Goal: Information Seeking & Learning: Learn about a topic

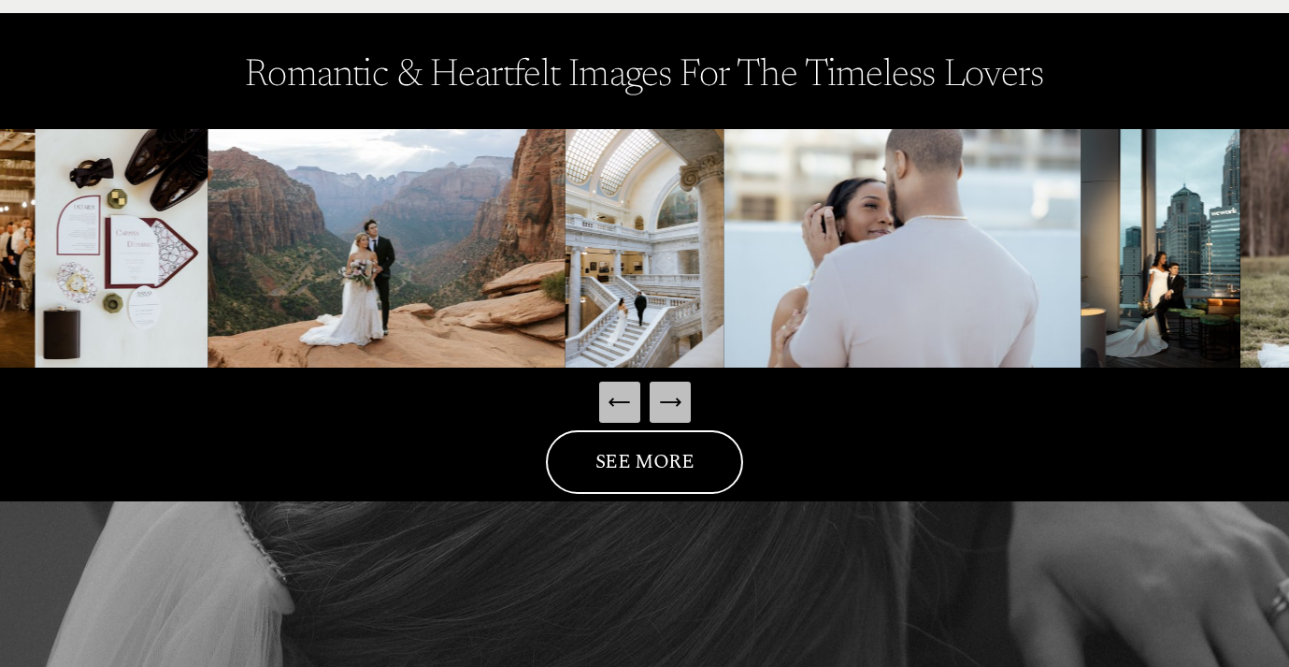
scroll to position [2527, 0]
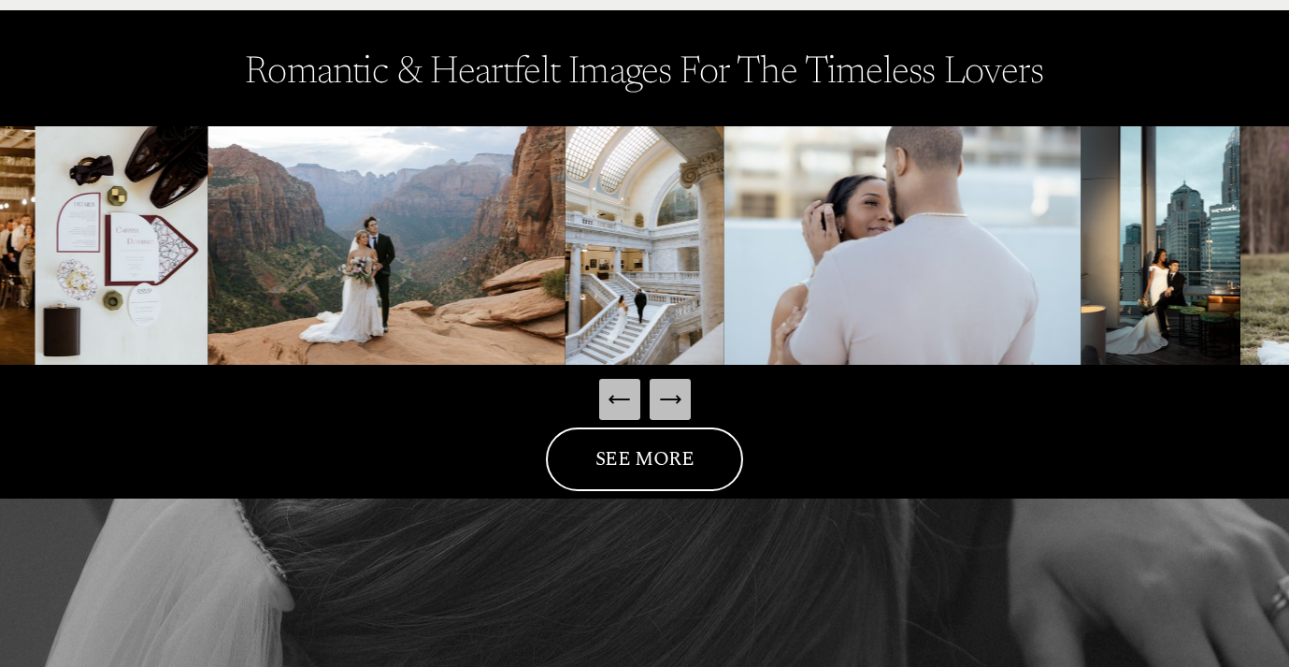
click at [676, 388] on icon "Next Slide" at bounding box center [670, 399] width 26 height 26
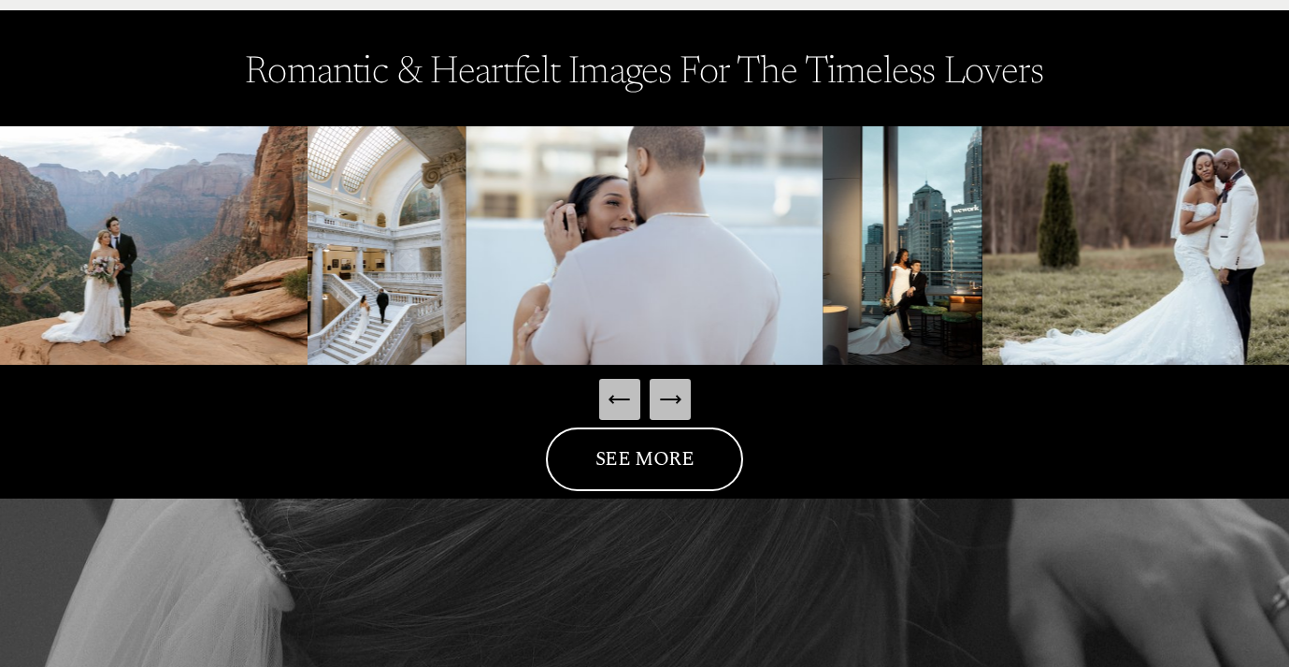
click at [676, 388] on icon "Next Slide" at bounding box center [670, 399] width 26 height 26
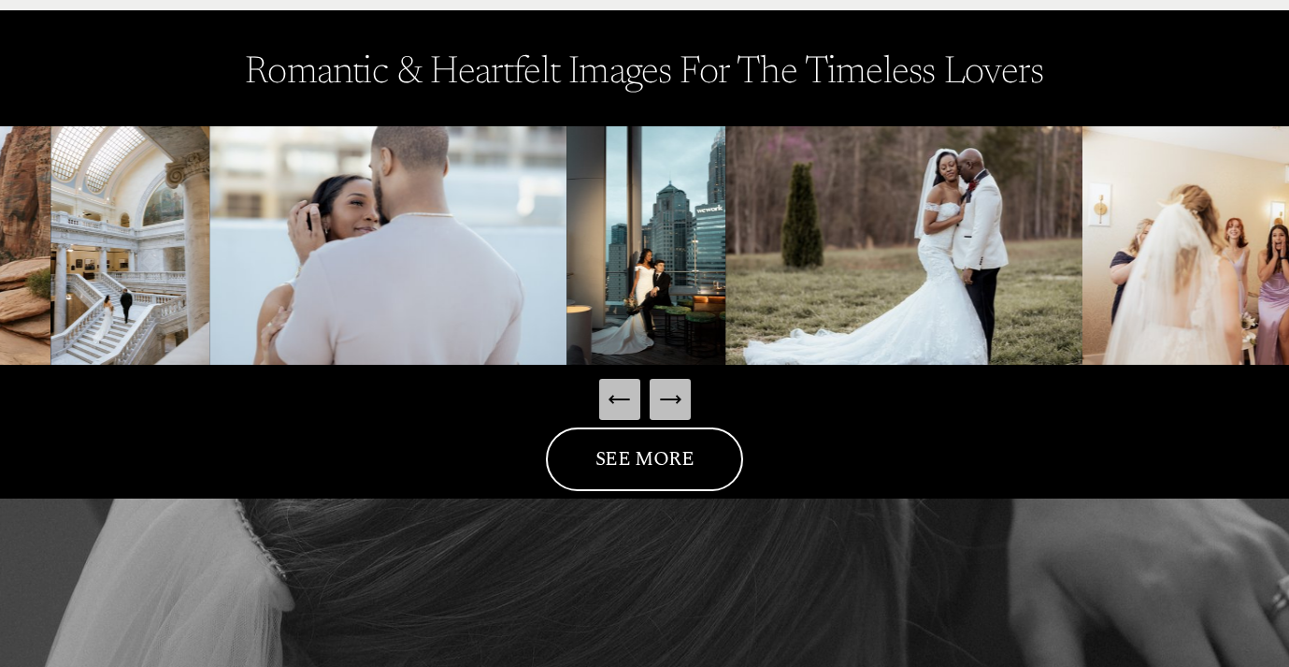
click at [676, 388] on icon "Next Slide" at bounding box center [670, 399] width 26 height 26
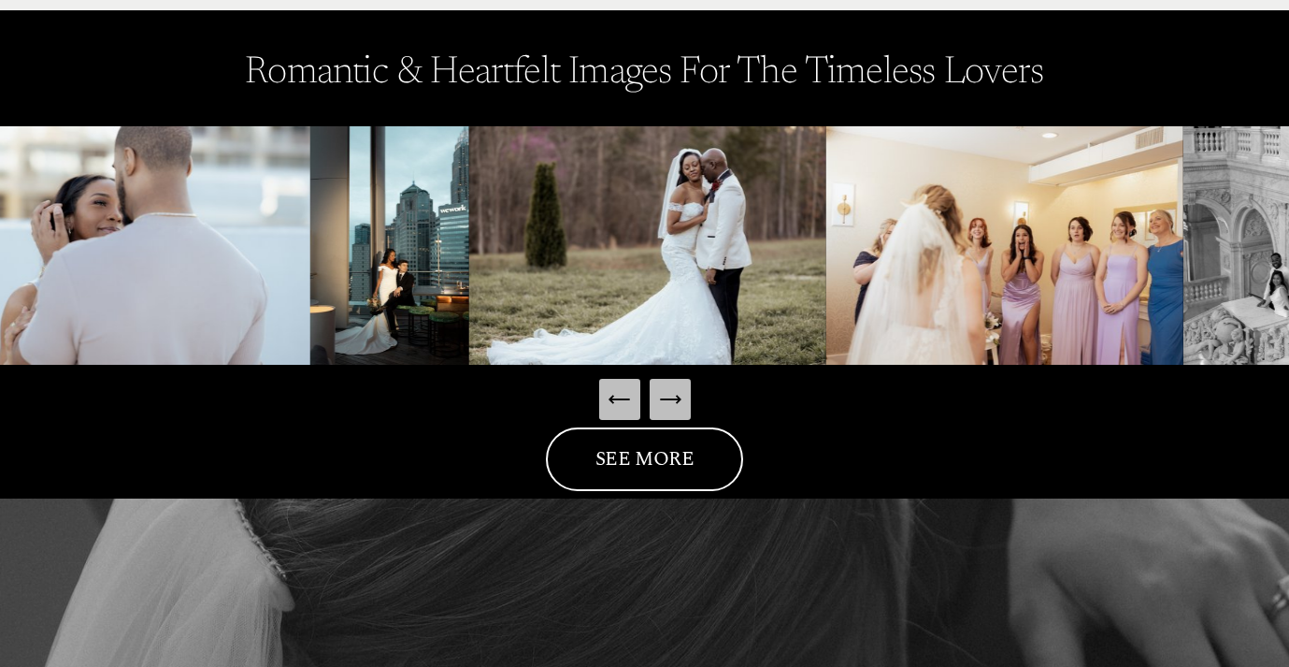
click at [676, 388] on icon "Next Slide" at bounding box center [670, 399] width 26 height 26
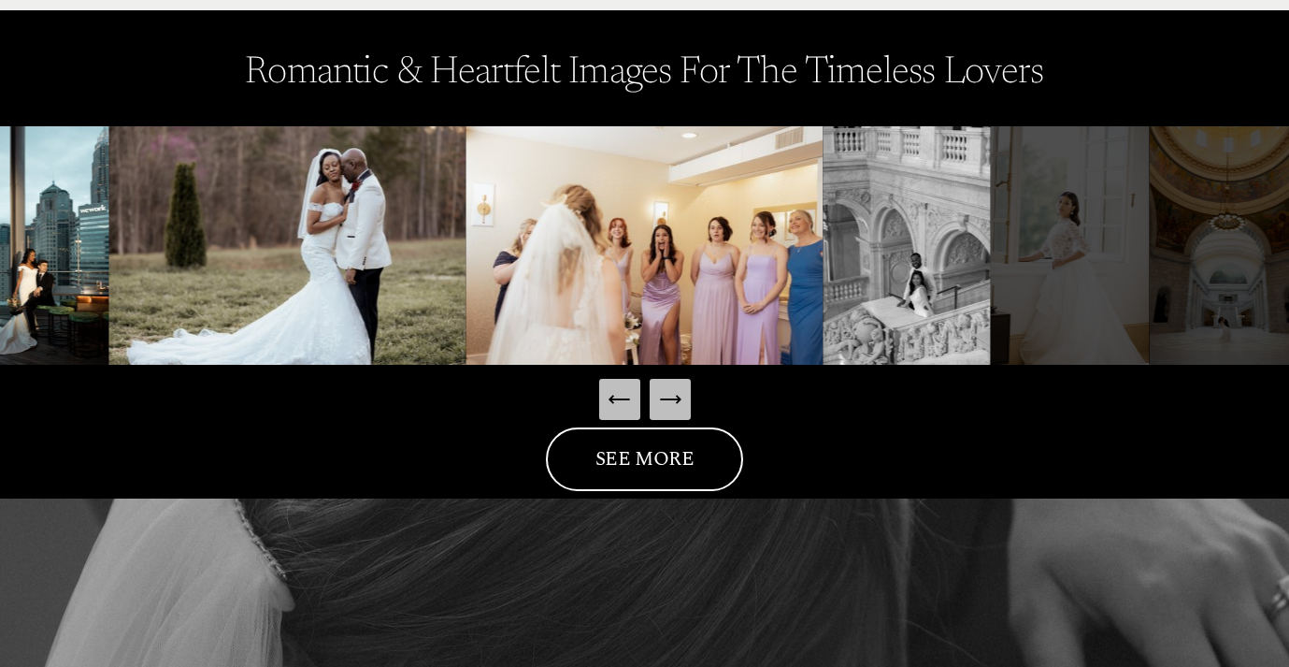
click at [676, 388] on icon "Next Slide" at bounding box center [670, 399] width 26 height 26
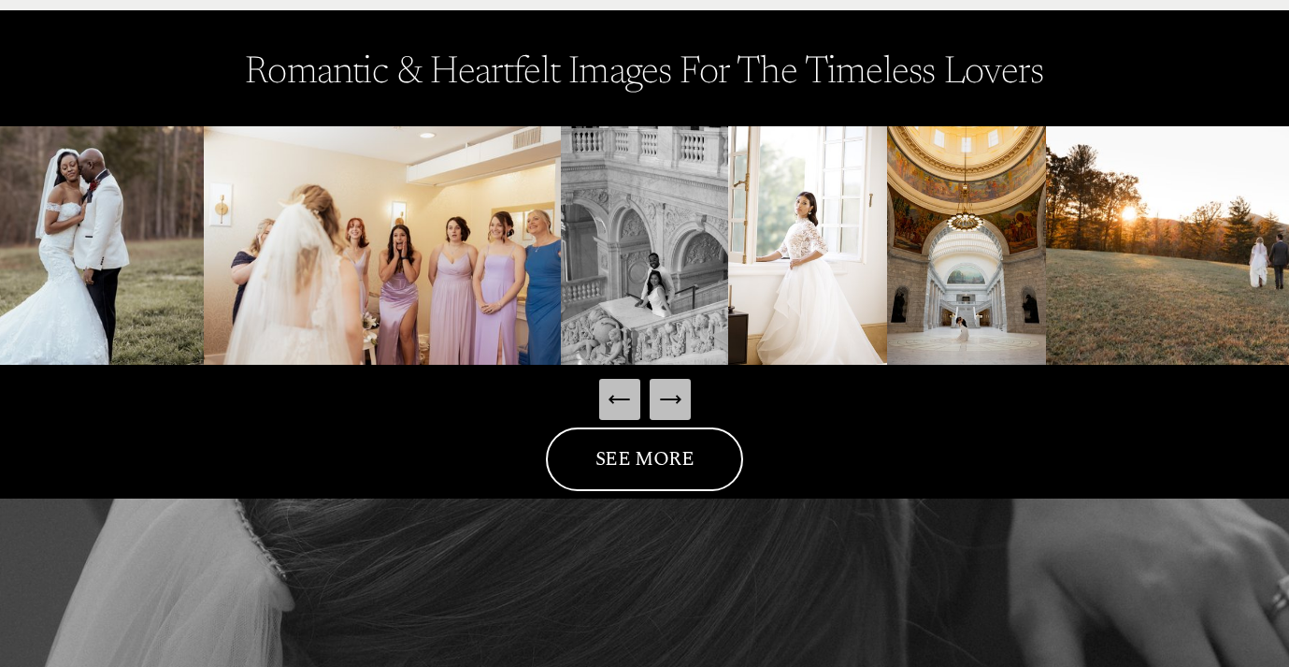
click at [676, 388] on icon "Next Slide" at bounding box center [670, 399] width 26 height 26
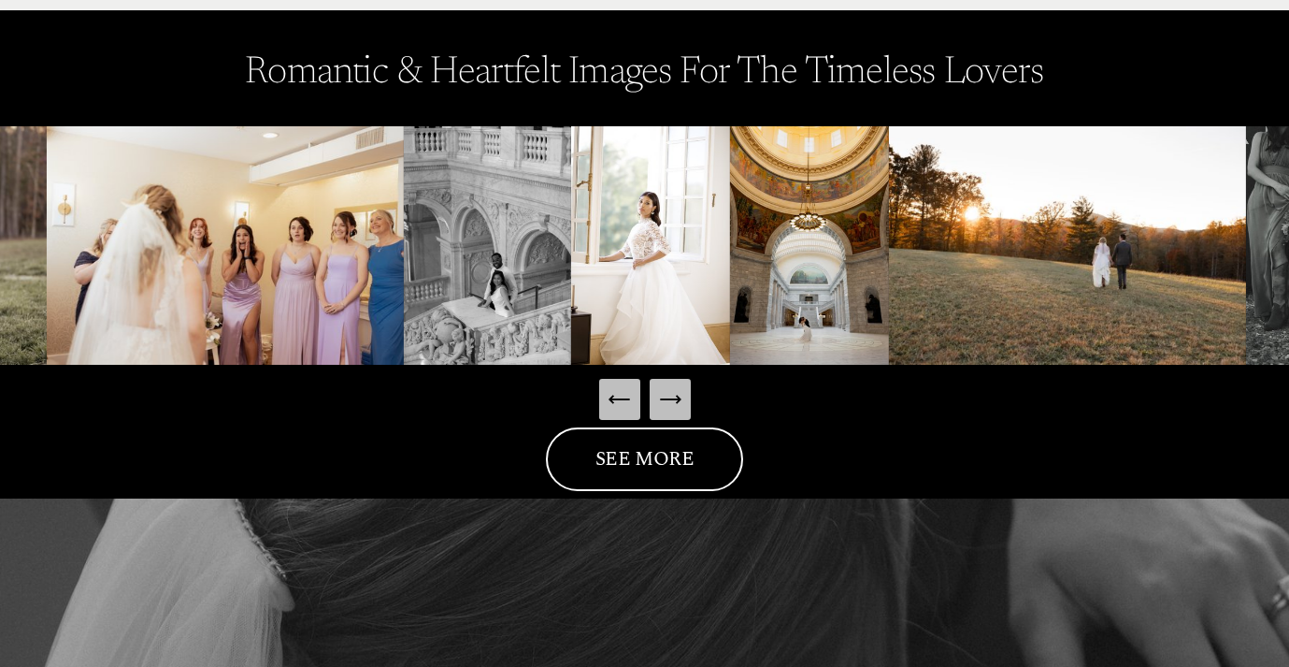
click at [676, 388] on icon "Next Slide" at bounding box center [670, 399] width 26 height 26
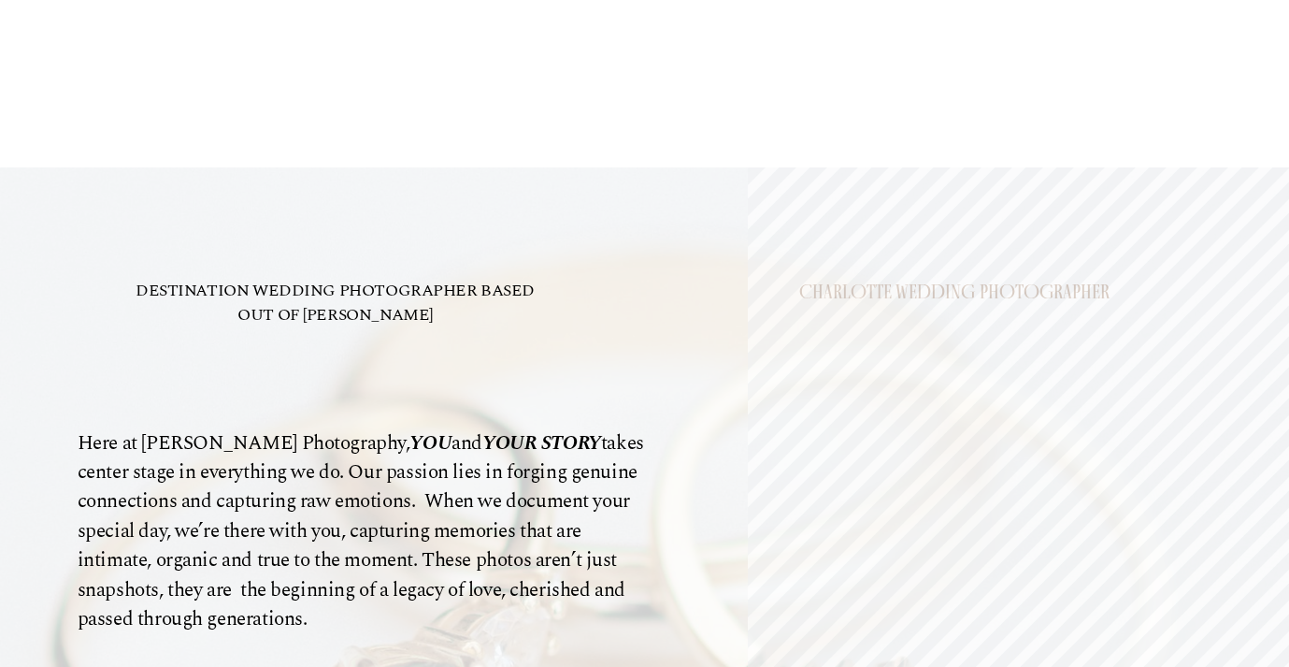
scroll to position [0, 0]
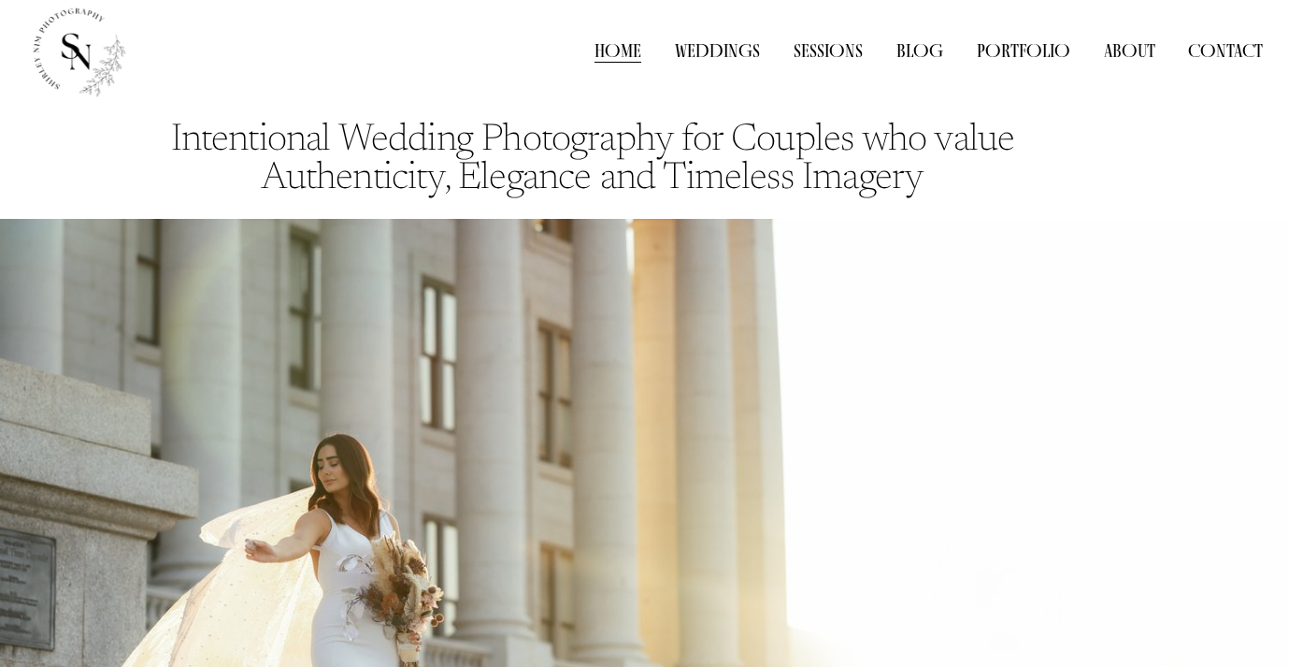
click at [739, 53] on link "Weddings" at bounding box center [717, 50] width 85 height 27
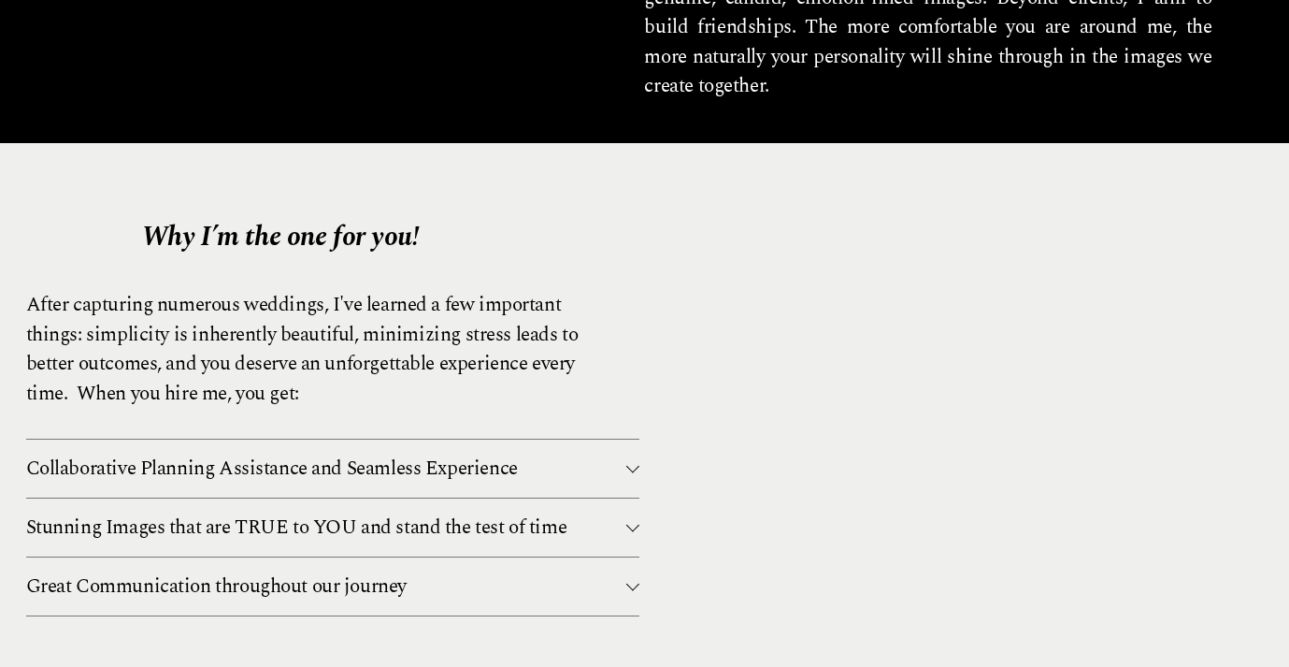
scroll to position [2129, 0]
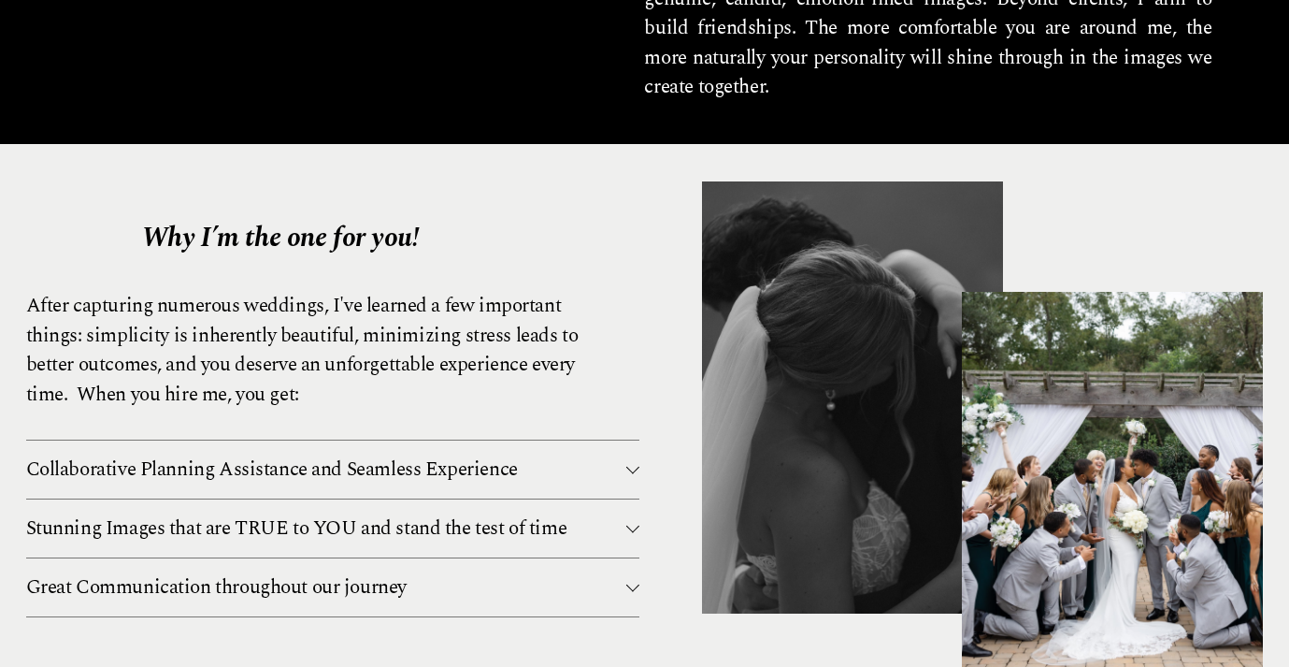
click at [607, 513] on span "Stunning Images that are TRUE to YOU and stand the test of time" at bounding box center [326, 528] width 600 height 30
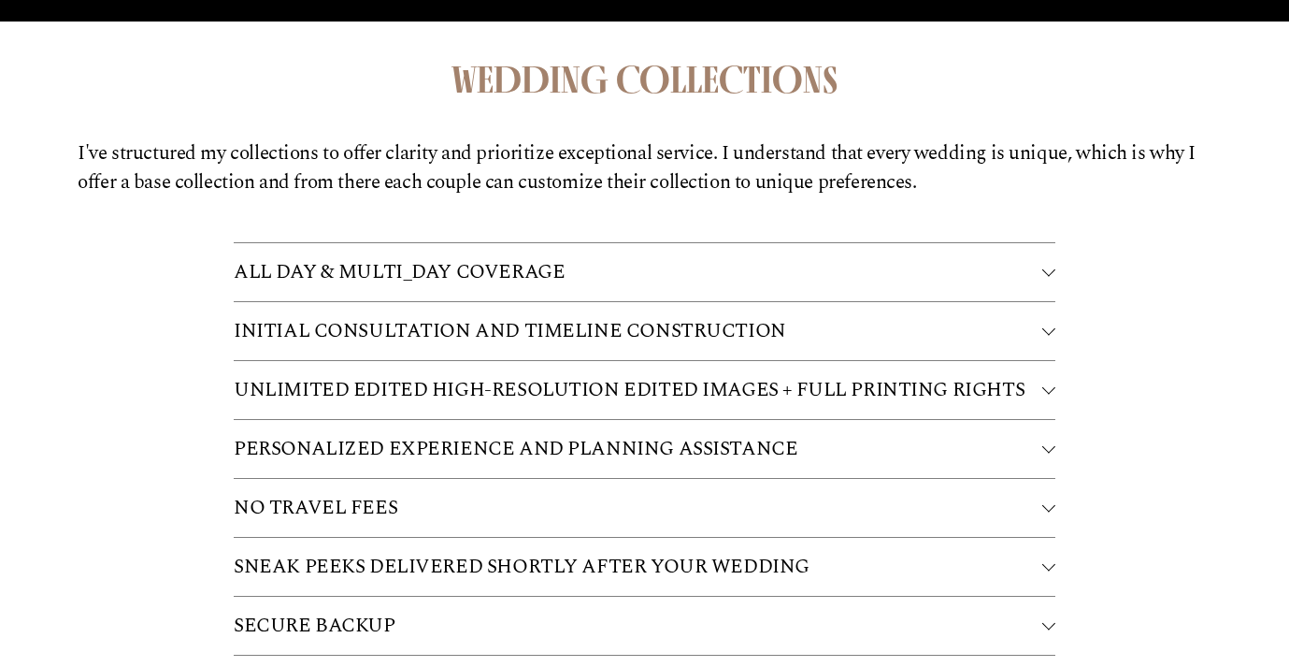
scroll to position [4712, 0]
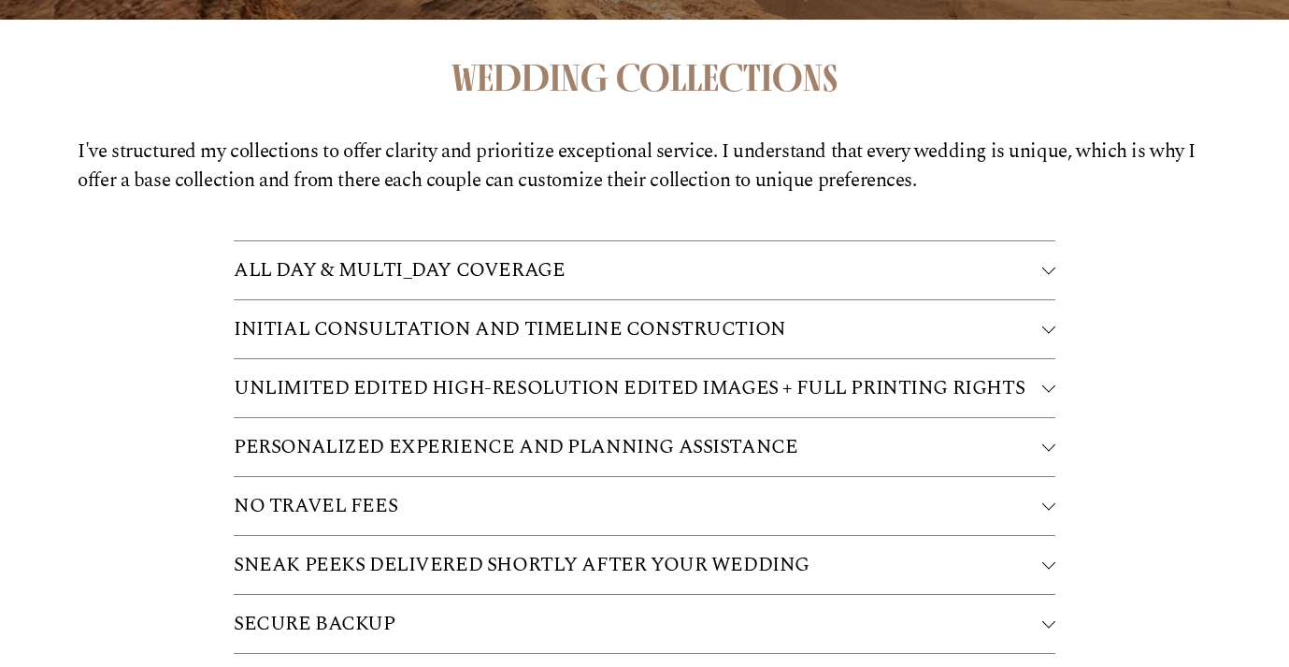
click at [667, 255] on span "ALL DAY & MULTI_DAY COVERAGE" at bounding box center [638, 270] width 809 height 30
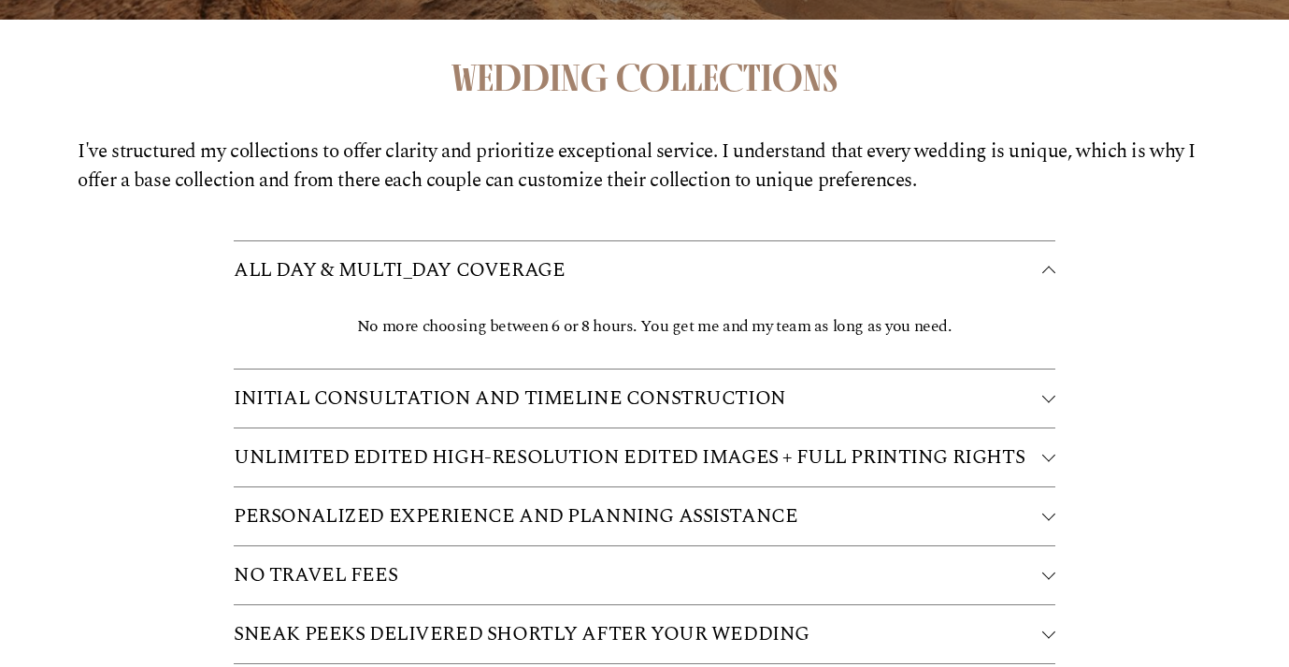
click at [668, 255] on span "ALL DAY & MULTI_DAY COVERAGE" at bounding box center [638, 270] width 809 height 30
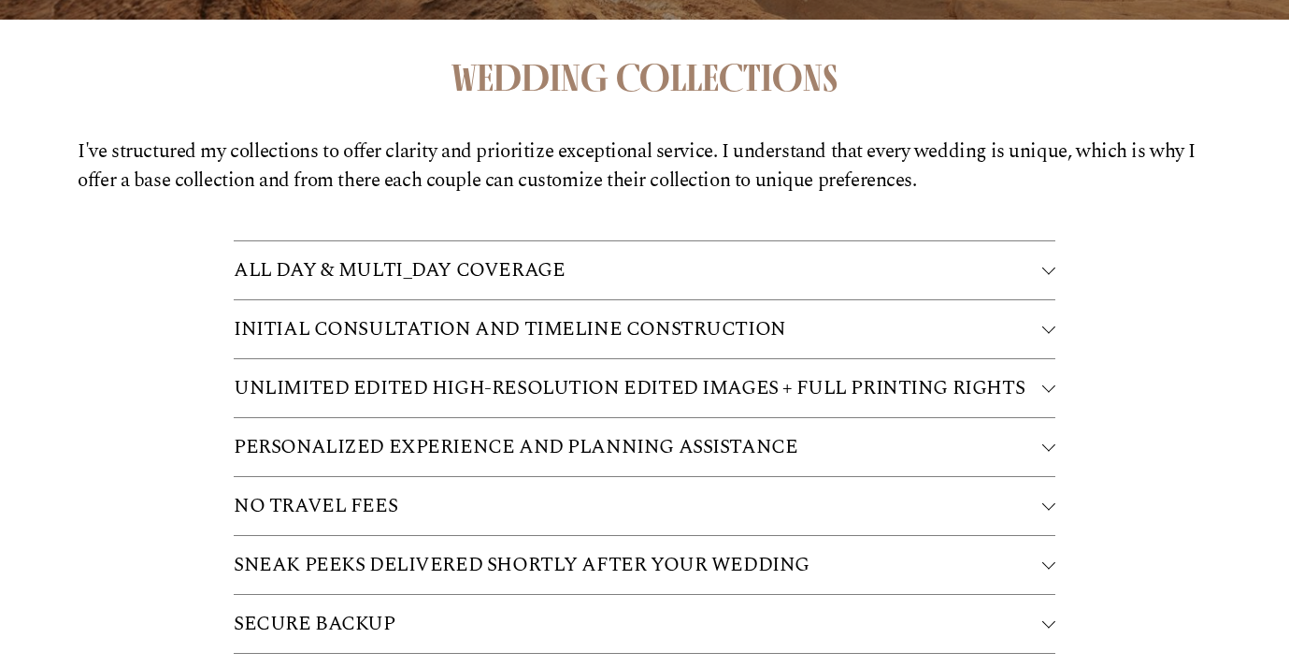
click at [653, 314] on span "INITIAL CONSULTATION AND TIMELINE CONSTRUCTION" at bounding box center [638, 329] width 809 height 30
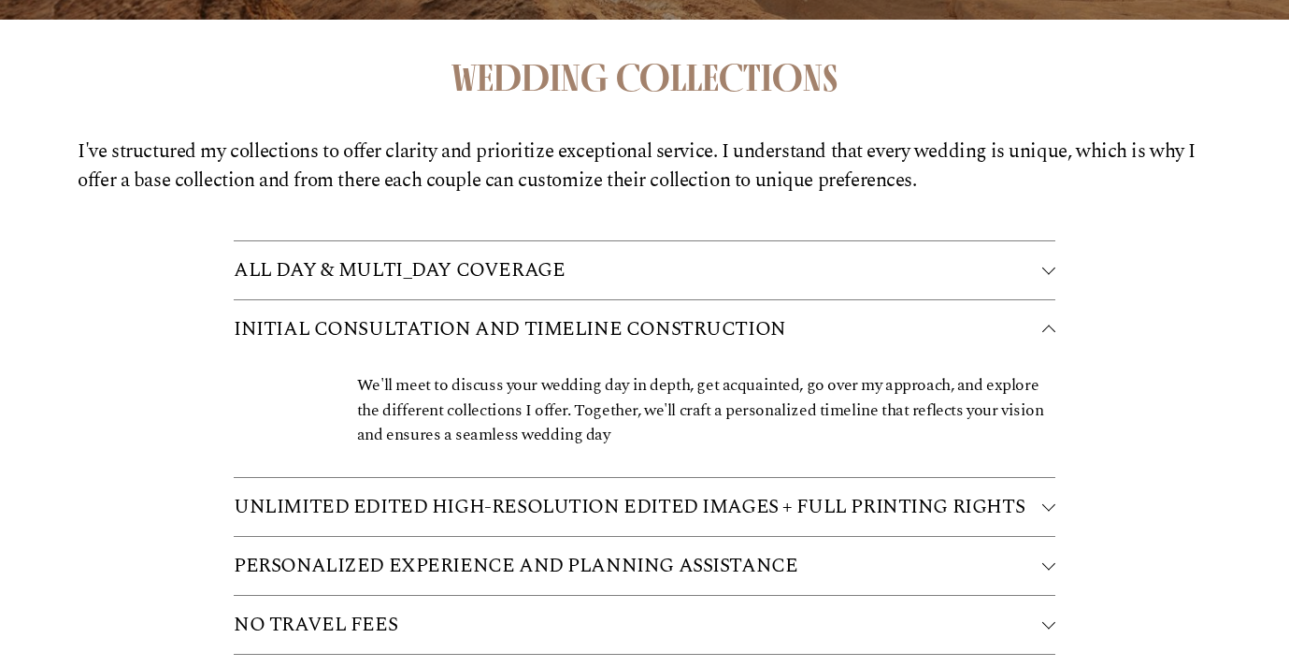
click at [653, 314] on span "INITIAL CONSULTATION AND TIMELINE CONSTRUCTION" at bounding box center [638, 329] width 809 height 30
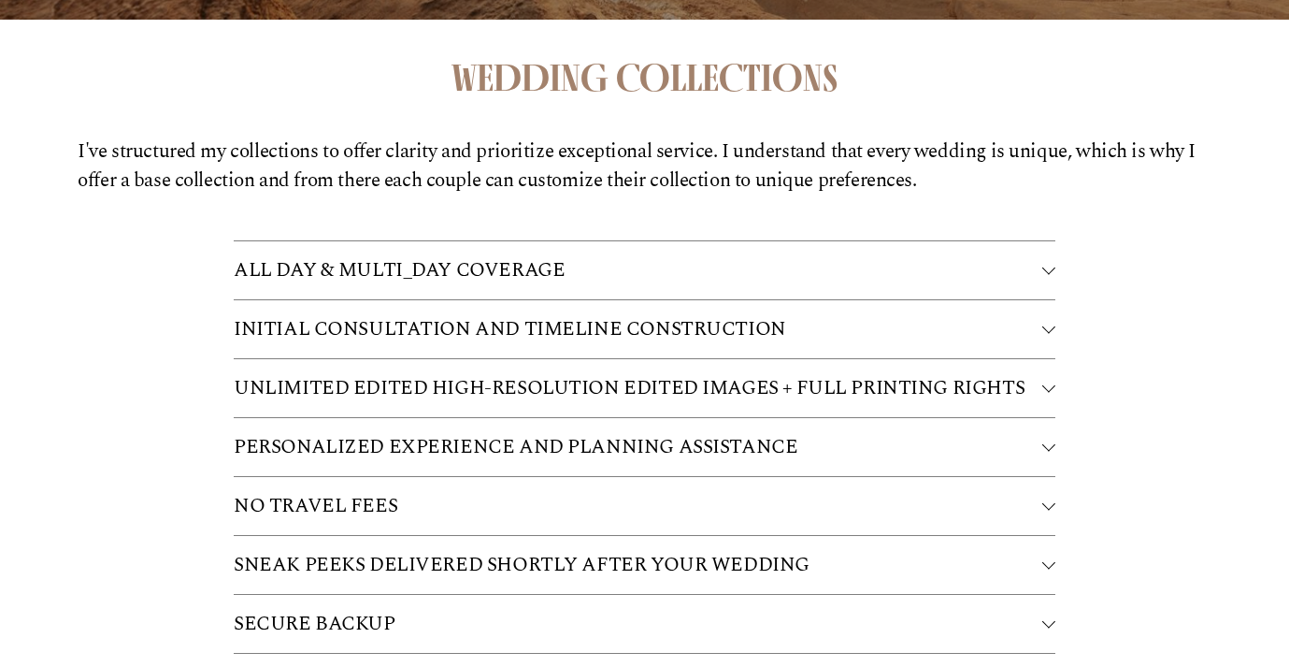
click at [610, 550] on span "SNEAK PEEKS DELIVERED SHORTLY AFTER YOUR WEDDING" at bounding box center [638, 565] width 809 height 30
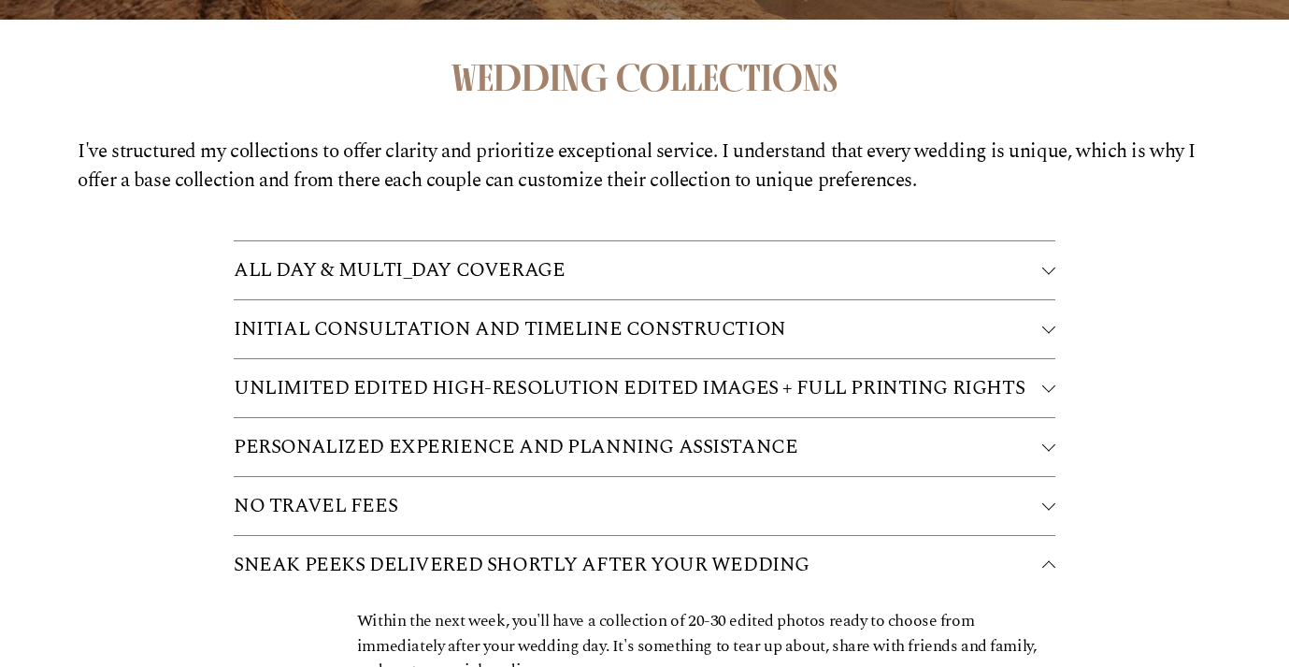
click at [610, 550] on span "SNEAK PEEKS DELIVERED SHORTLY AFTER YOUR WEDDING" at bounding box center [638, 565] width 809 height 30
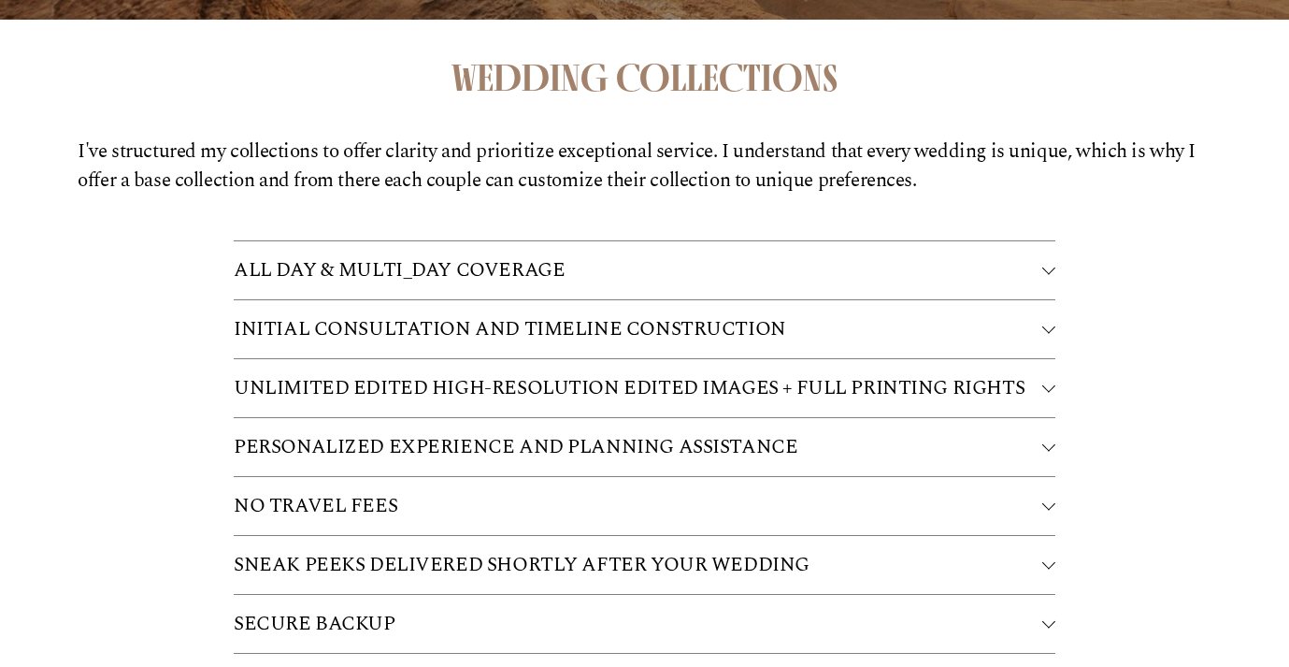
click at [596, 609] on span "SECURE BACKUP" at bounding box center [638, 624] width 809 height 30
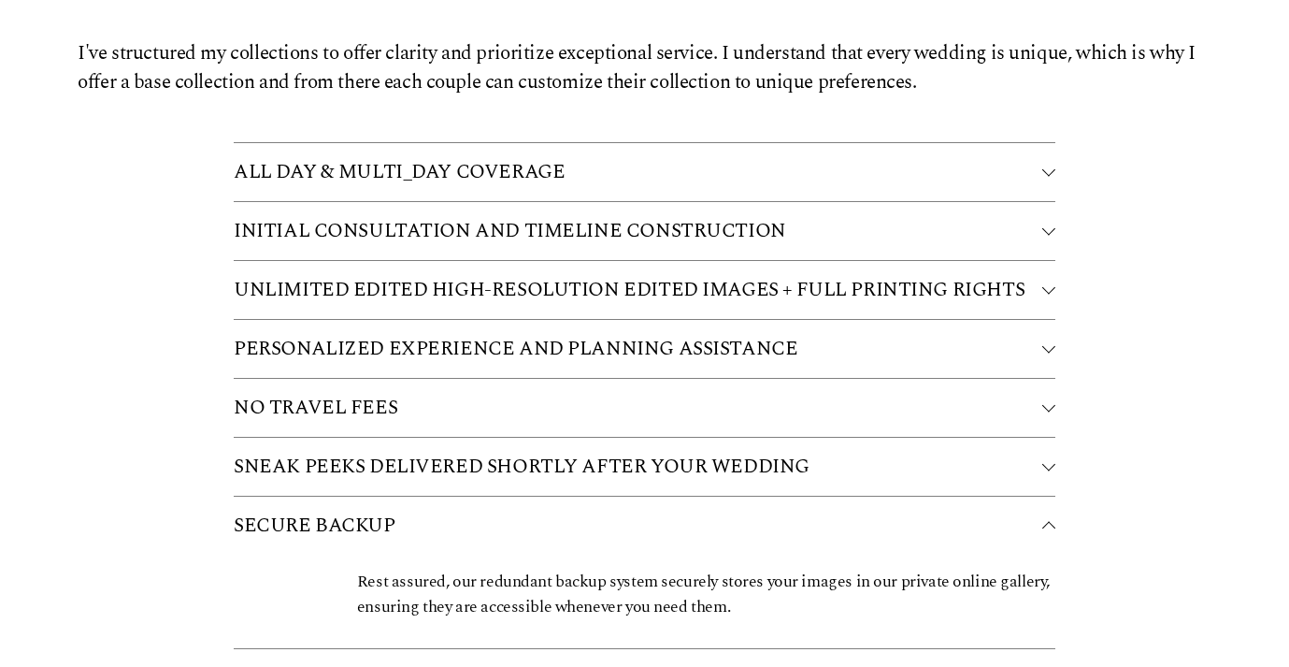
scroll to position [4826, 0]
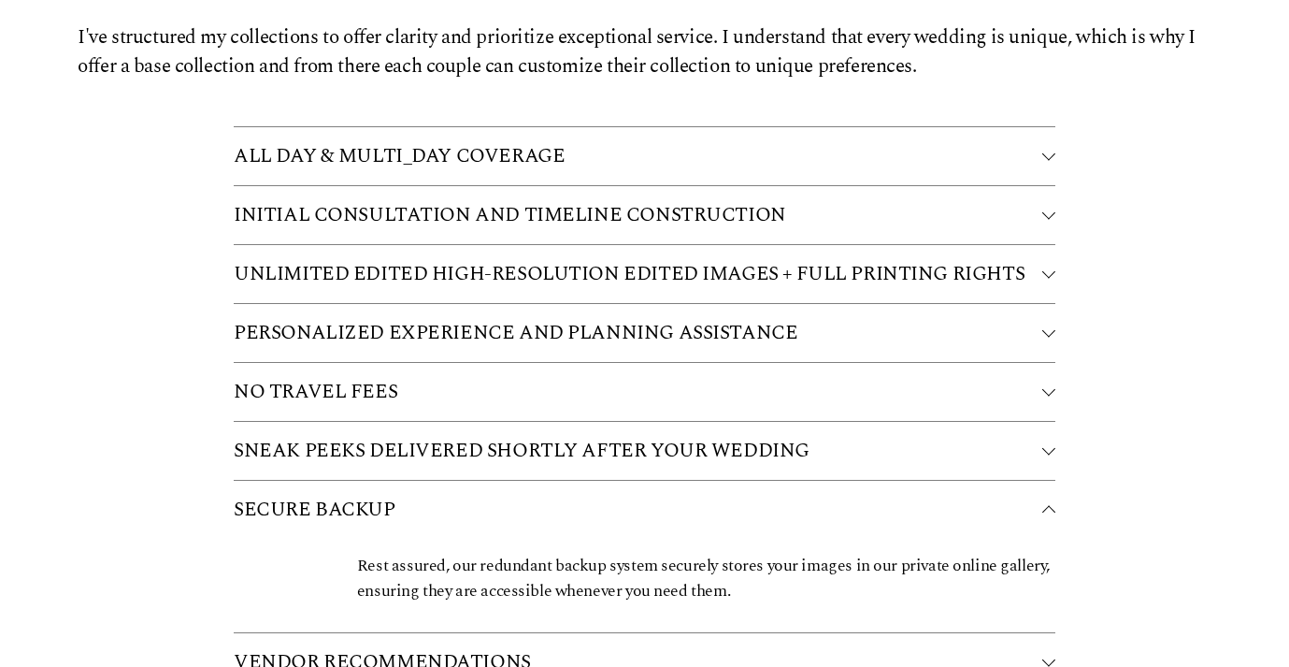
click at [615, 495] on span "SECURE BACKUP" at bounding box center [638, 510] width 809 height 30
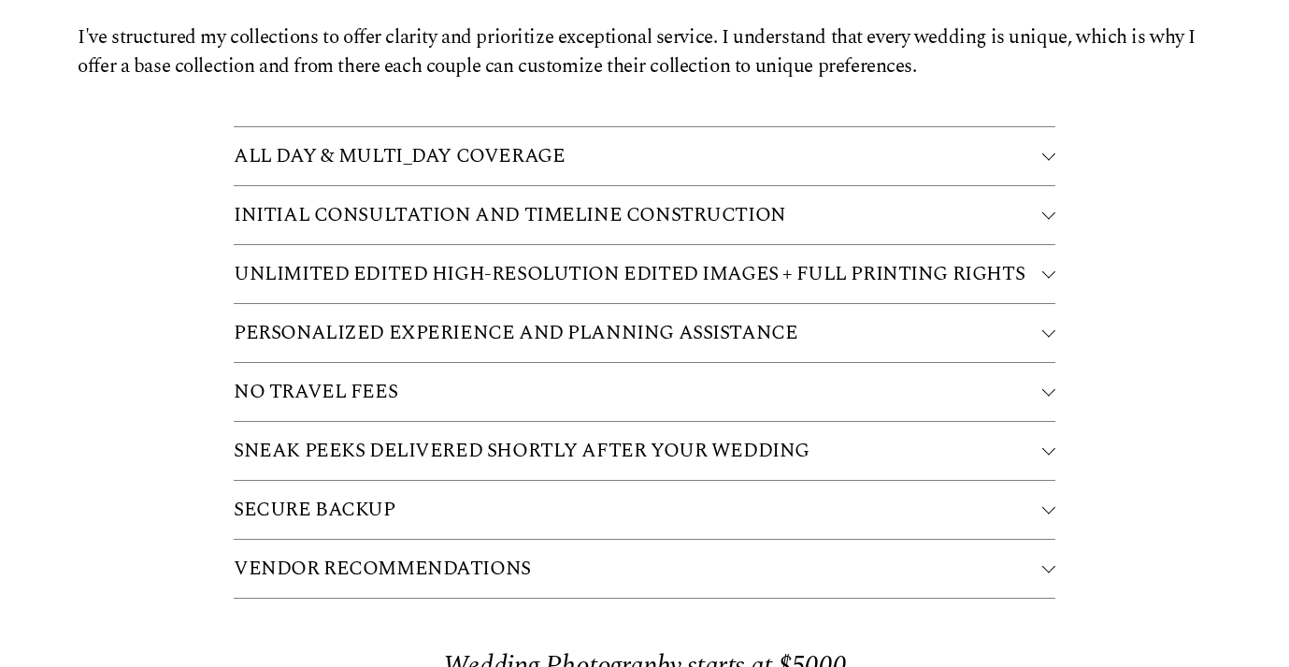
click at [599, 553] on span "VENDOR RECOMMENDATIONS" at bounding box center [638, 568] width 809 height 30
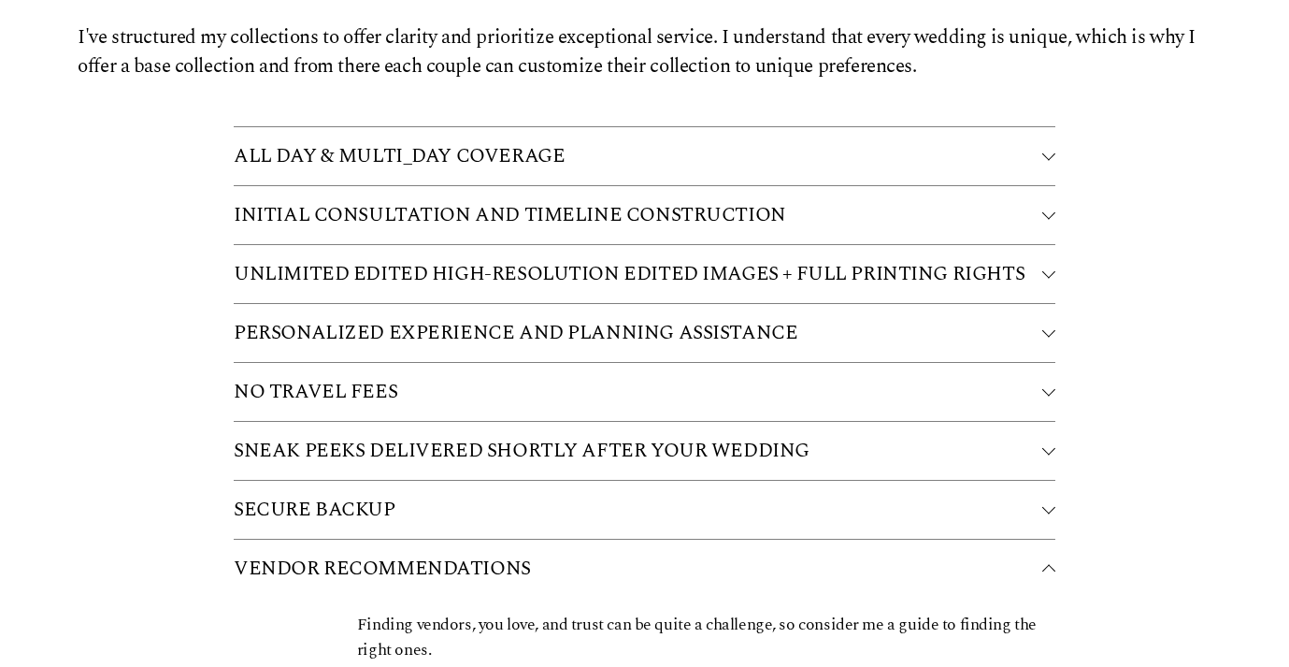
click at [599, 553] on span "VENDOR RECOMMENDATIONS" at bounding box center [638, 568] width 809 height 30
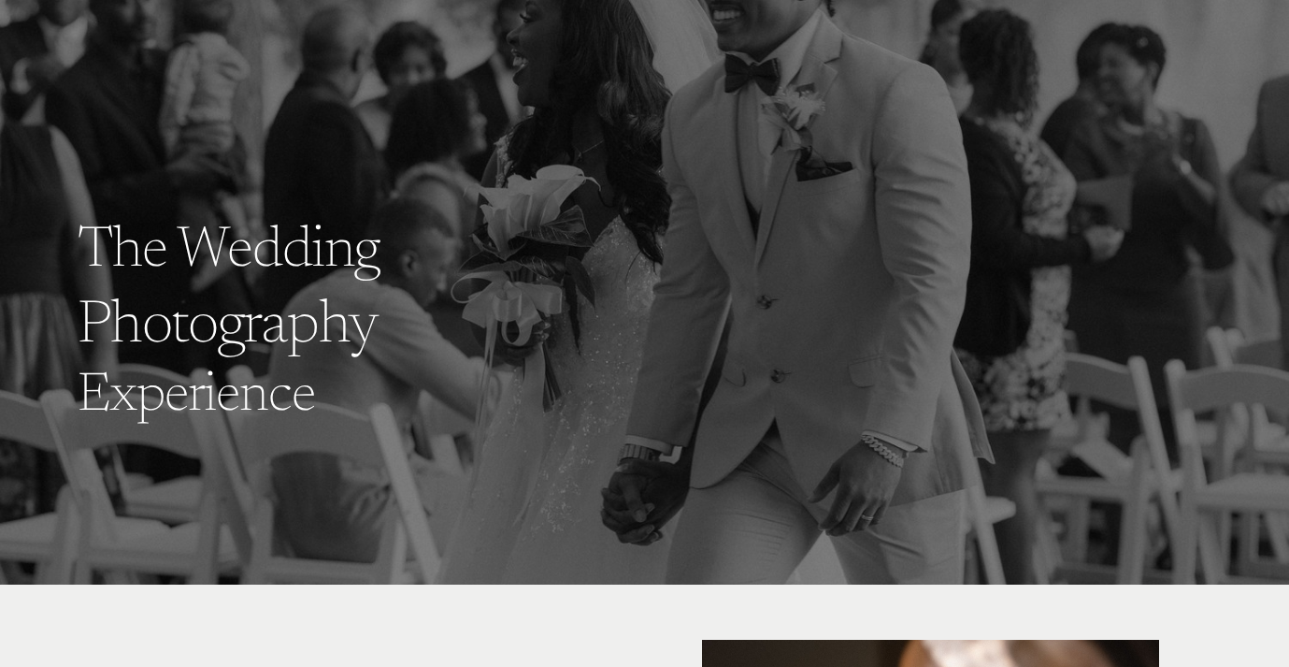
scroll to position [0, 0]
